Goal: Navigation & Orientation: Find specific page/section

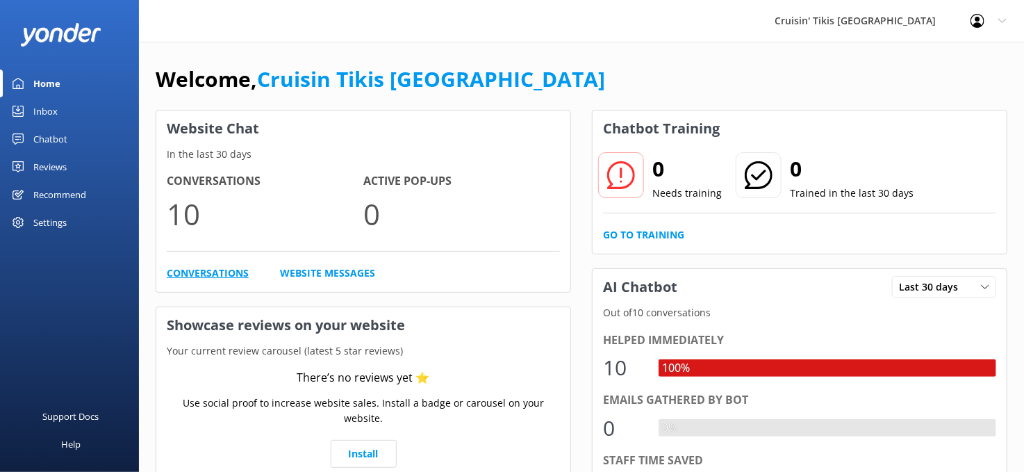
click at [210, 272] on link "Conversations" at bounding box center [208, 272] width 82 height 15
